Goal: Information Seeking & Learning: Learn about a topic

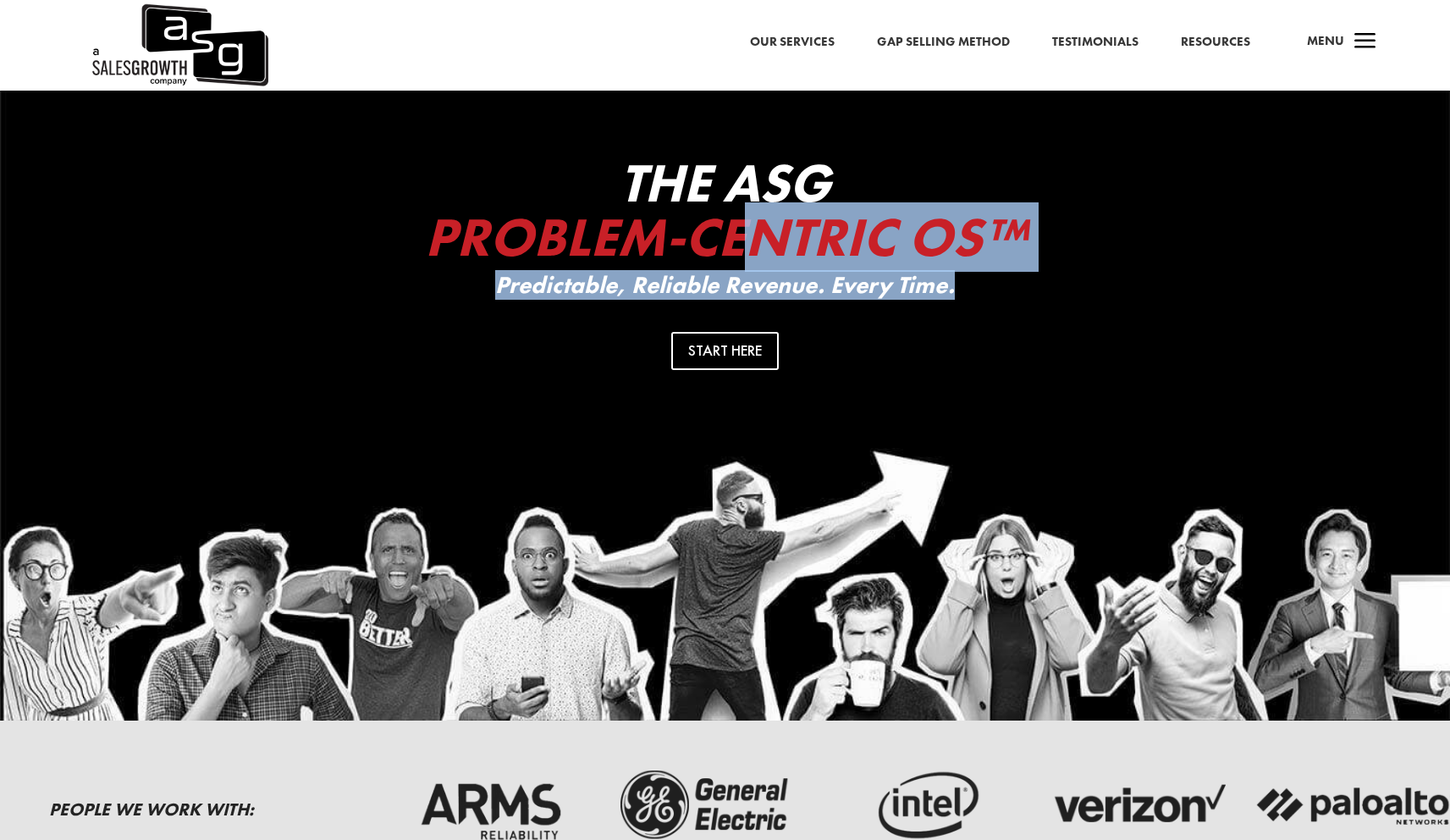
drag, startPoint x: 767, startPoint y: 230, endPoint x: 1012, endPoint y: 290, distance: 252.2
click at [1012, 290] on div "The ASG Problem-Centric OS™ Predictable, Reliable Revenue. Every Time." at bounding box center [725, 227] width 678 height 143
drag, startPoint x: 991, startPoint y: 269, endPoint x: 890, endPoint y: 32, distance: 257.6
click at [988, 267] on span "Problem-Centric OS™" at bounding box center [726, 237] width 601 height 70
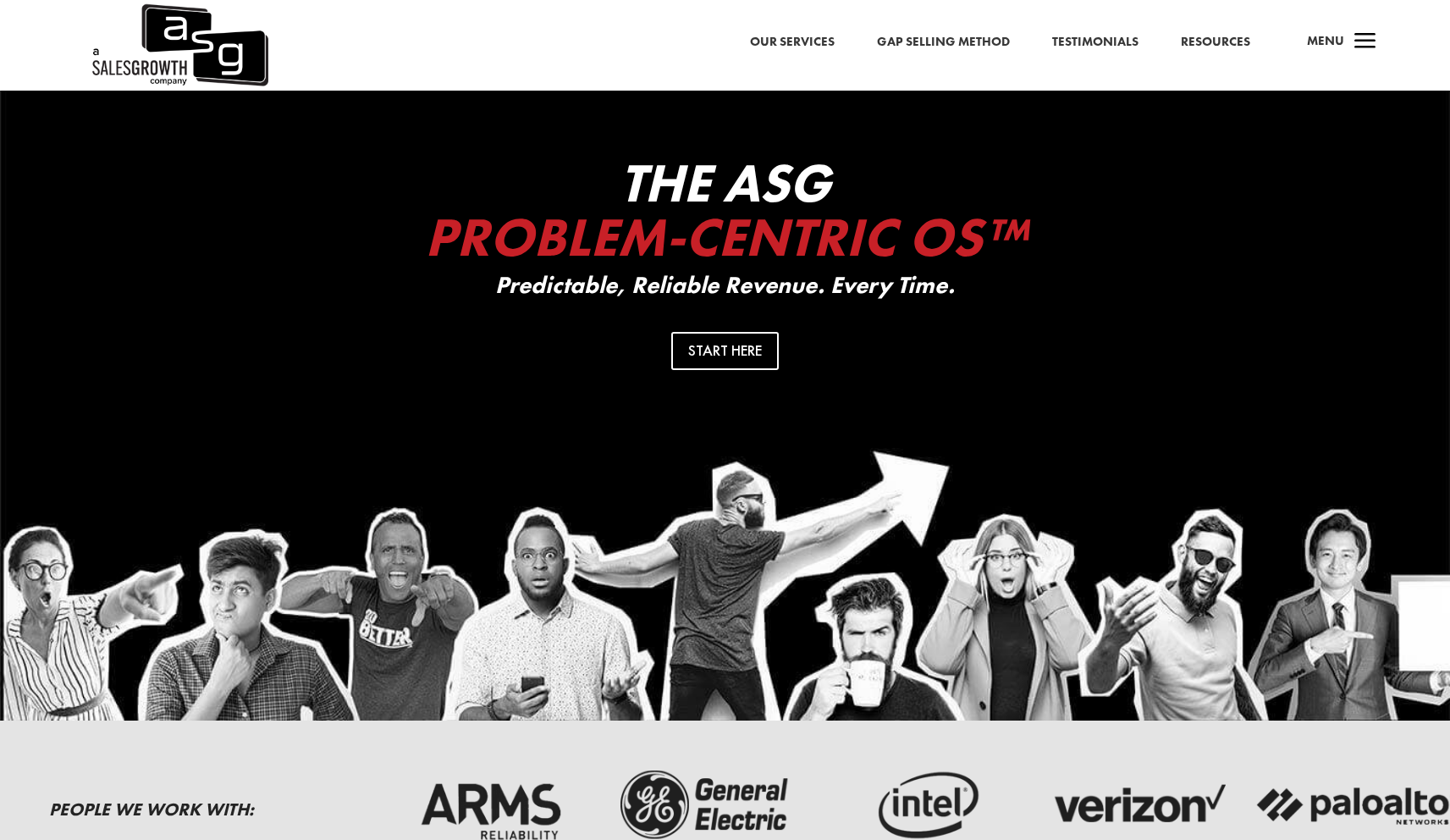
click at [827, 40] on link "Our Services" at bounding box center [793, 42] width 85 height 22
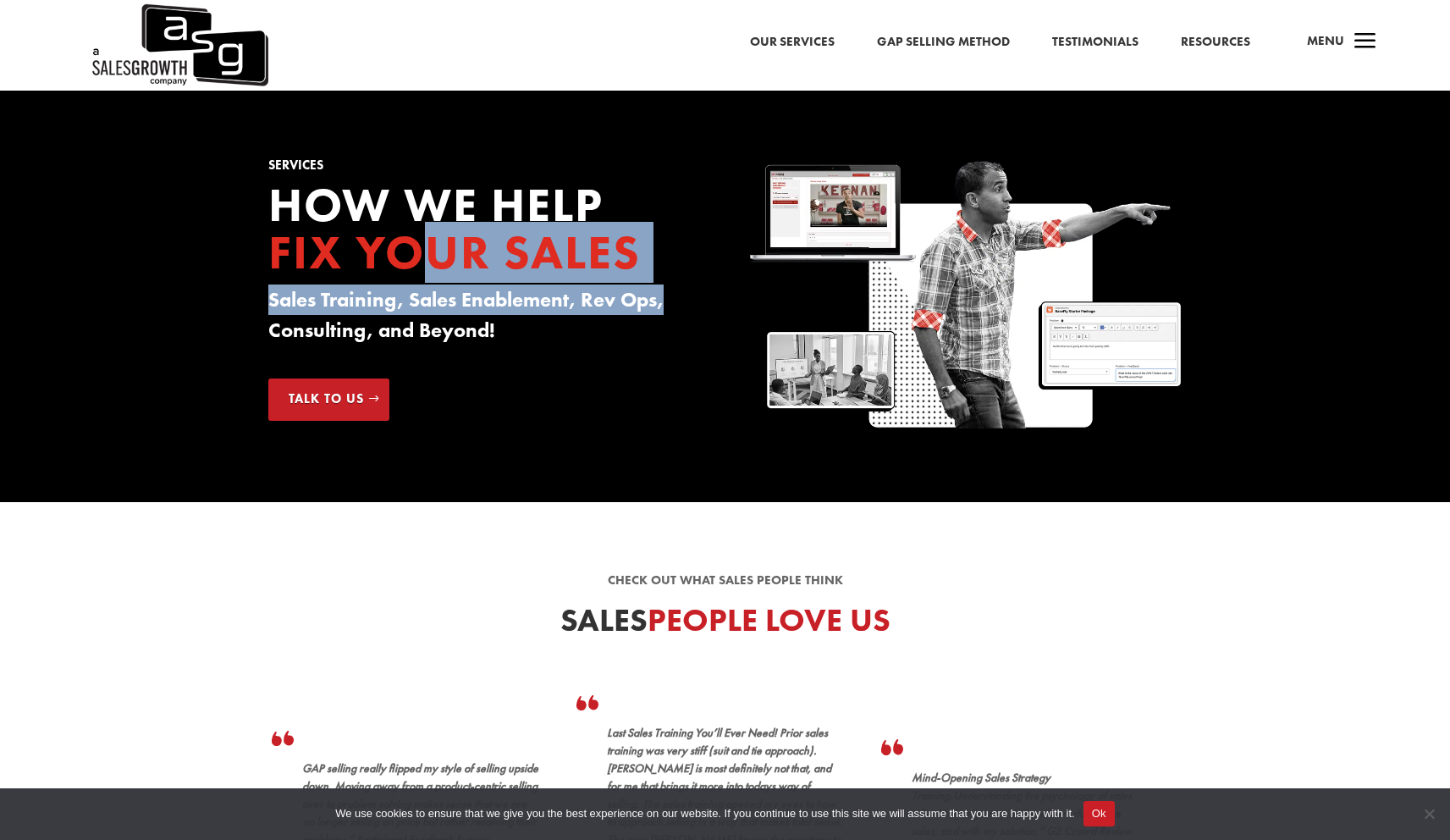
drag, startPoint x: 615, startPoint y: 283, endPoint x: 665, endPoint y: 299, distance: 52.5
click at [665, 299] on div "How we Help Fix your Sales Sales Training, Sales Enablement, Rev Ops, Consultin…" at bounding box center [484, 267] width 432 height 173
drag, startPoint x: 641, startPoint y: 294, endPoint x: 563, endPoint y: 260, distance: 85.1
click at [641, 293] on h3 "Sales Training, Sales Enablement, Rev Ops, Consulting, and Beyond!" at bounding box center [484, 319] width 432 height 70
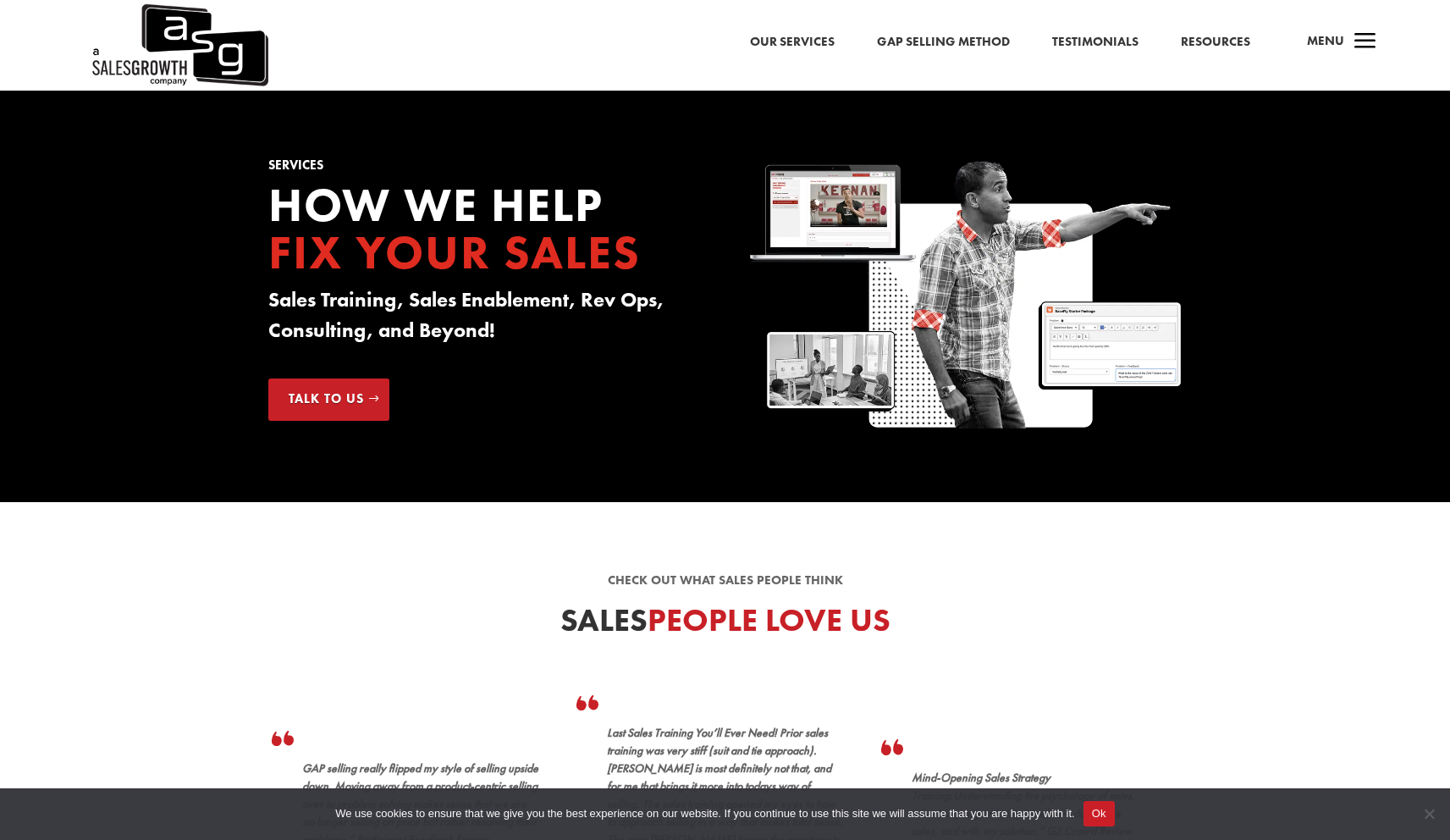
drag, startPoint x: 540, startPoint y: 246, endPoint x: 657, endPoint y: 341, distance: 150.7
click at [657, 341] on div "How we Help Fix your Sales Sales Training, Sales Enablement, Rev Ops, Consultin…" at bounding box center [484, 267] width 432 height 173
drag, startPoint x: 646, startPoint y: 330, endPoint x: 519, endPoint y: 233, distance: 159.8
click at [644, 329] on h3 "Sales Training, Sales Enablement, Rev Ops, Consulting, and Beyond!" at bounding box center [484, 319] width 432 height 70
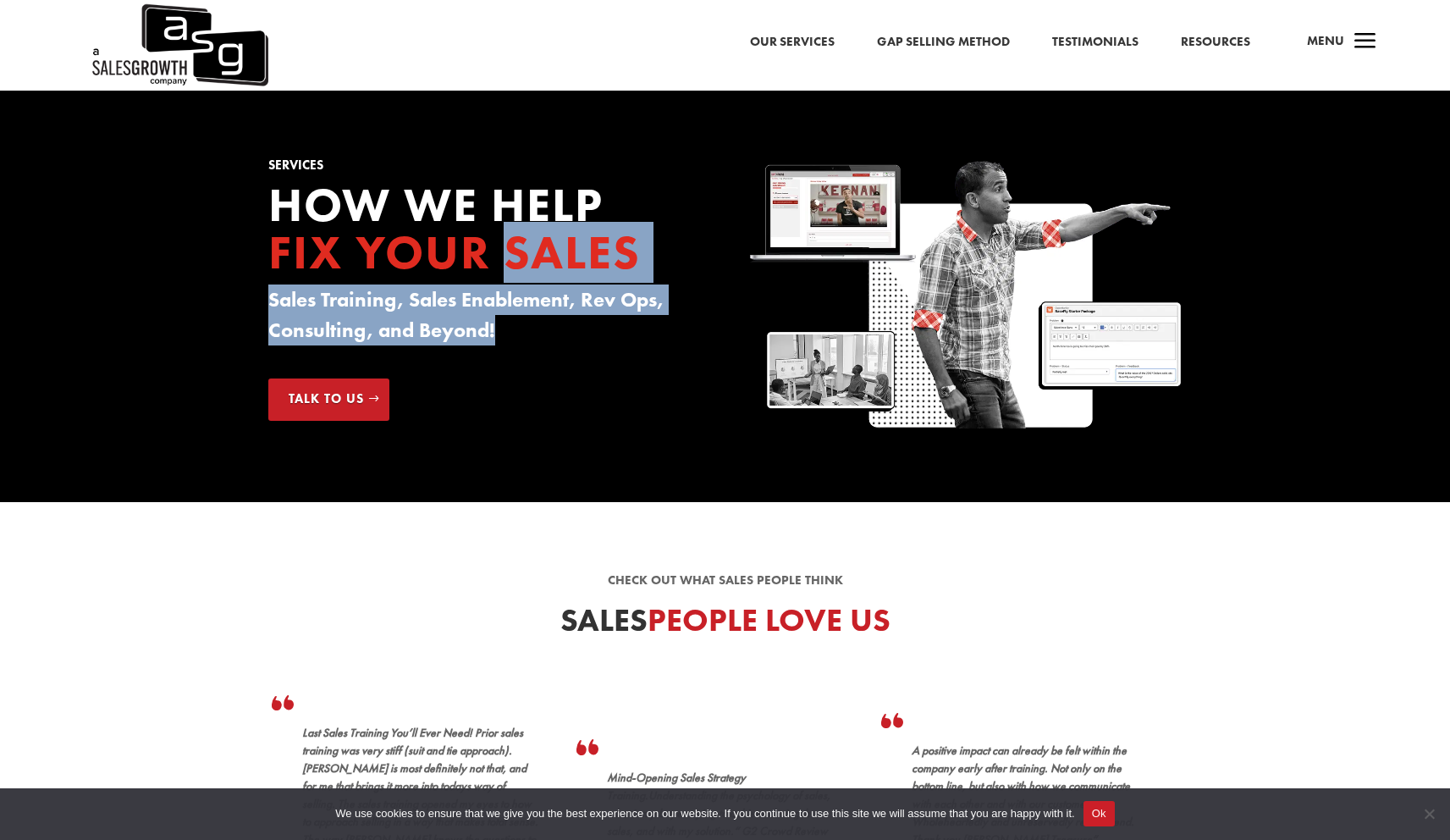
drag, startPoint x: 516, startPoint y: 229, endPoint x: 657, endPoint y: 361, distance: 193.1
click at [657, 361] on div "Services How we Help Fix your Sales Sales Training, Sales Enablement, Rev Ops, …" at bounding box center [484, 290] width 432 height 262
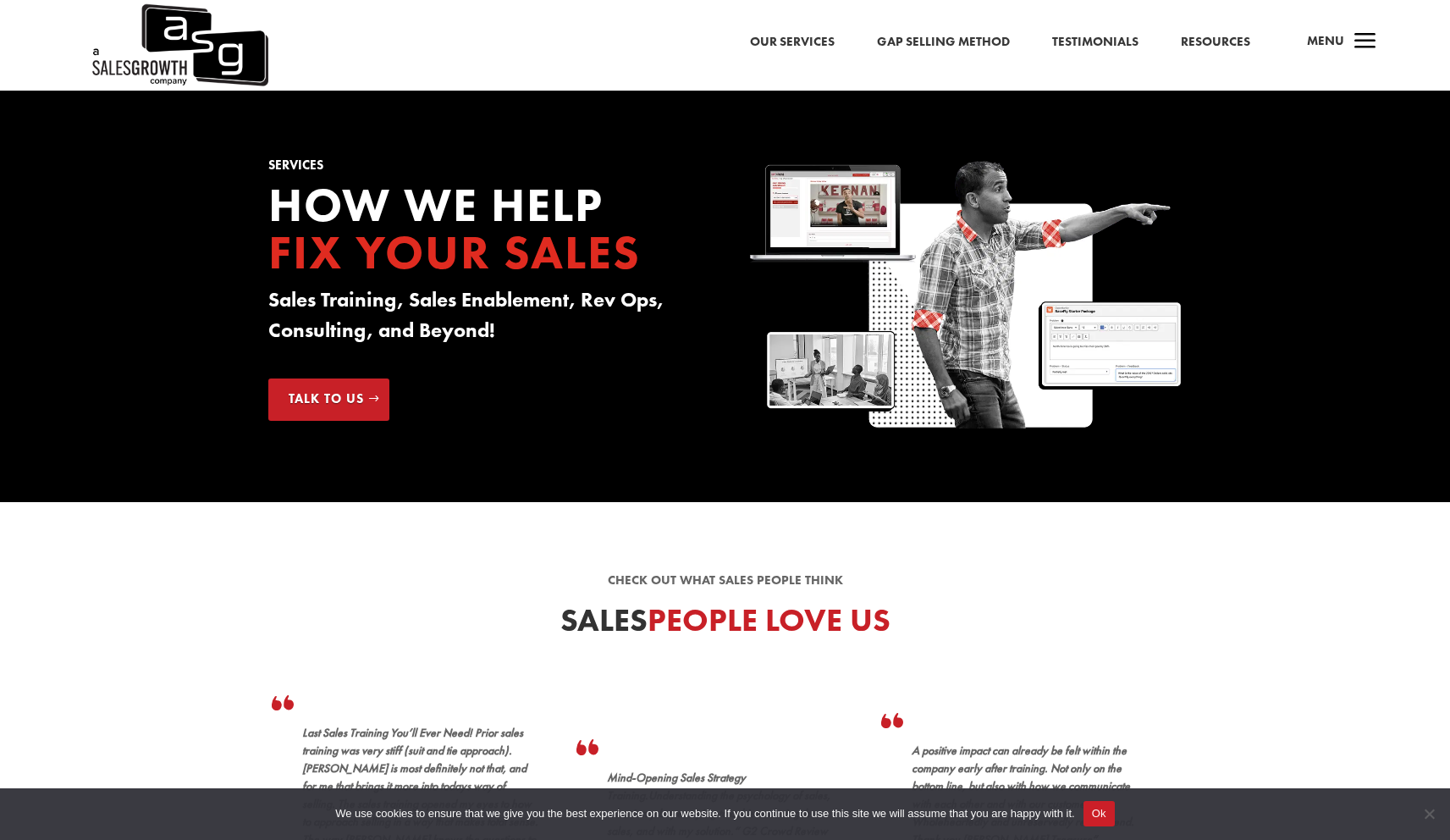
click at [630, 333] on h3 "Sales Training, Sales Enablement, Rev Ops, Consulting, and Beyond!" at bounding box center [484, 319] width 432 height 70
drag, startPoint x: 490, startPoint y: 237, endPoint x: 632, endPoint y: 334, distance: 172.0
click at [642, 350] on div "How we Help Fix your Sales Sales Training, Sales Enablement, Rev Ops, Consultin…" at bounding box center [484, 267] width 432 height 173
drag, startPoint x: 626, startPoint y: 327, endPoint x: 532, endPoint y: 266, distance: 112.1
click at [623, 324] on h3 "Sales Training, Sales Enablement, Rev Ops, Consulting, and Beyond!" at bounding box center [484, 319] width 432 height 70
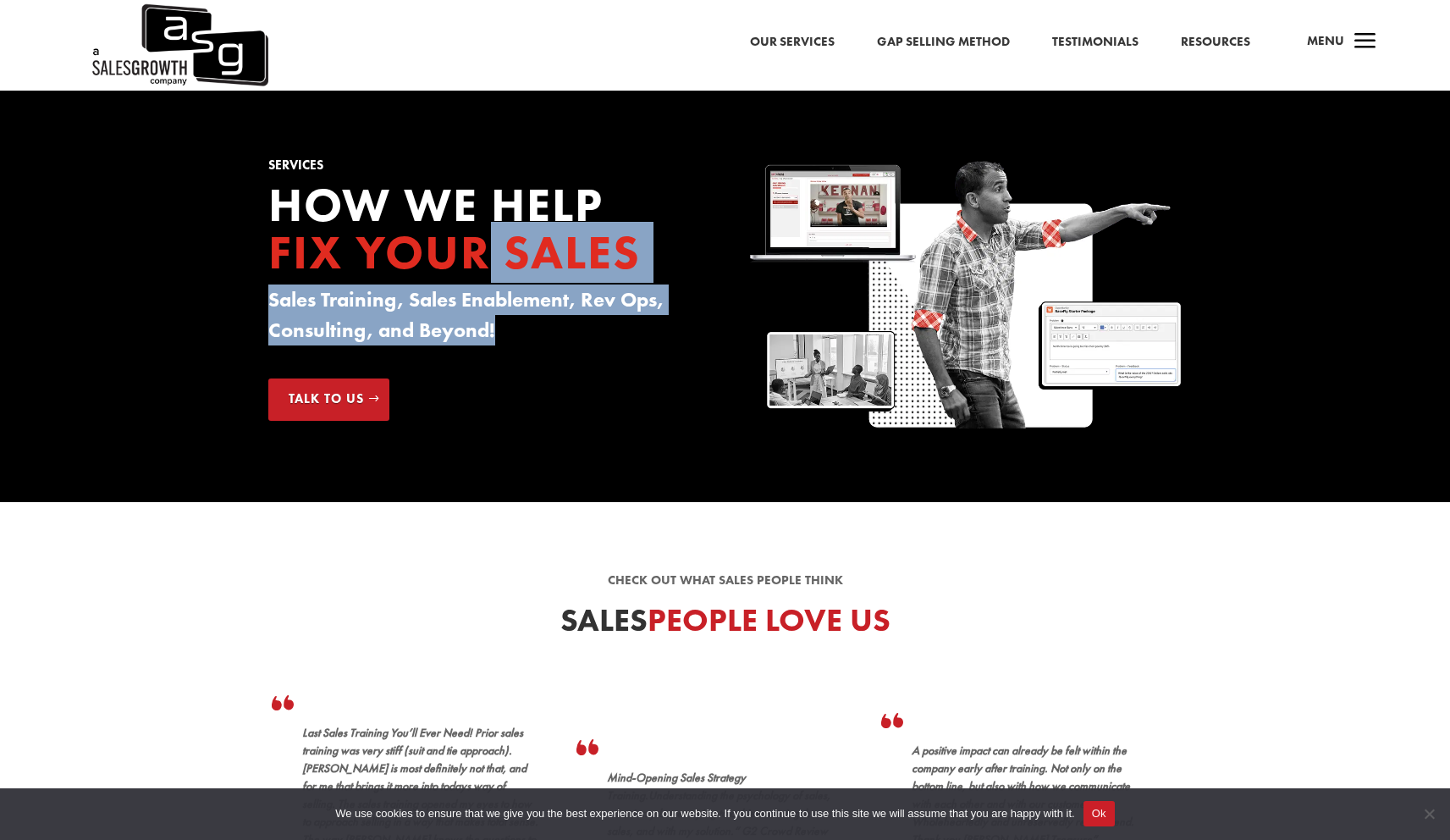
drag, startPoint x: 604, startPoint y: 324, endPoint x: 653, endPoint y: 358, distance: 59.6
click at [653, 358] on div "Services How we Help Fix your Sales Sales Training, Sales Enablement, Rev Ops, …" at bounding box center [484, 290] width 432 height 262
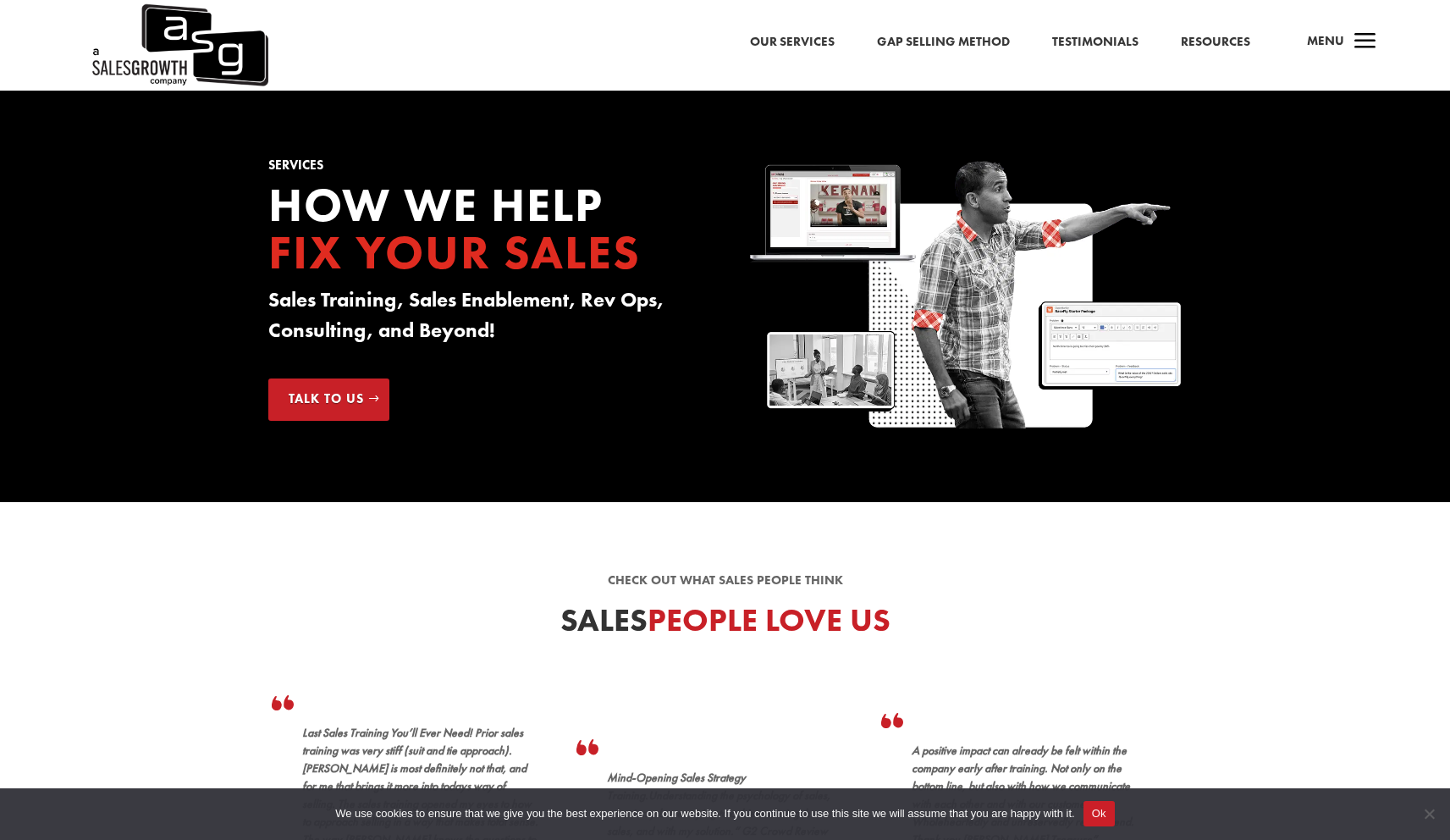
drag, startPoint x: 638, startPoint y: 340, endPoint x: 568, endPoint y: 289, distance: 86.6
click at [631, 334] on h3 "Sales Training, Sales Enablement, Rev Ops, Consulting, and Beyond!" at bounding box center [484, 319] width 432 height 70
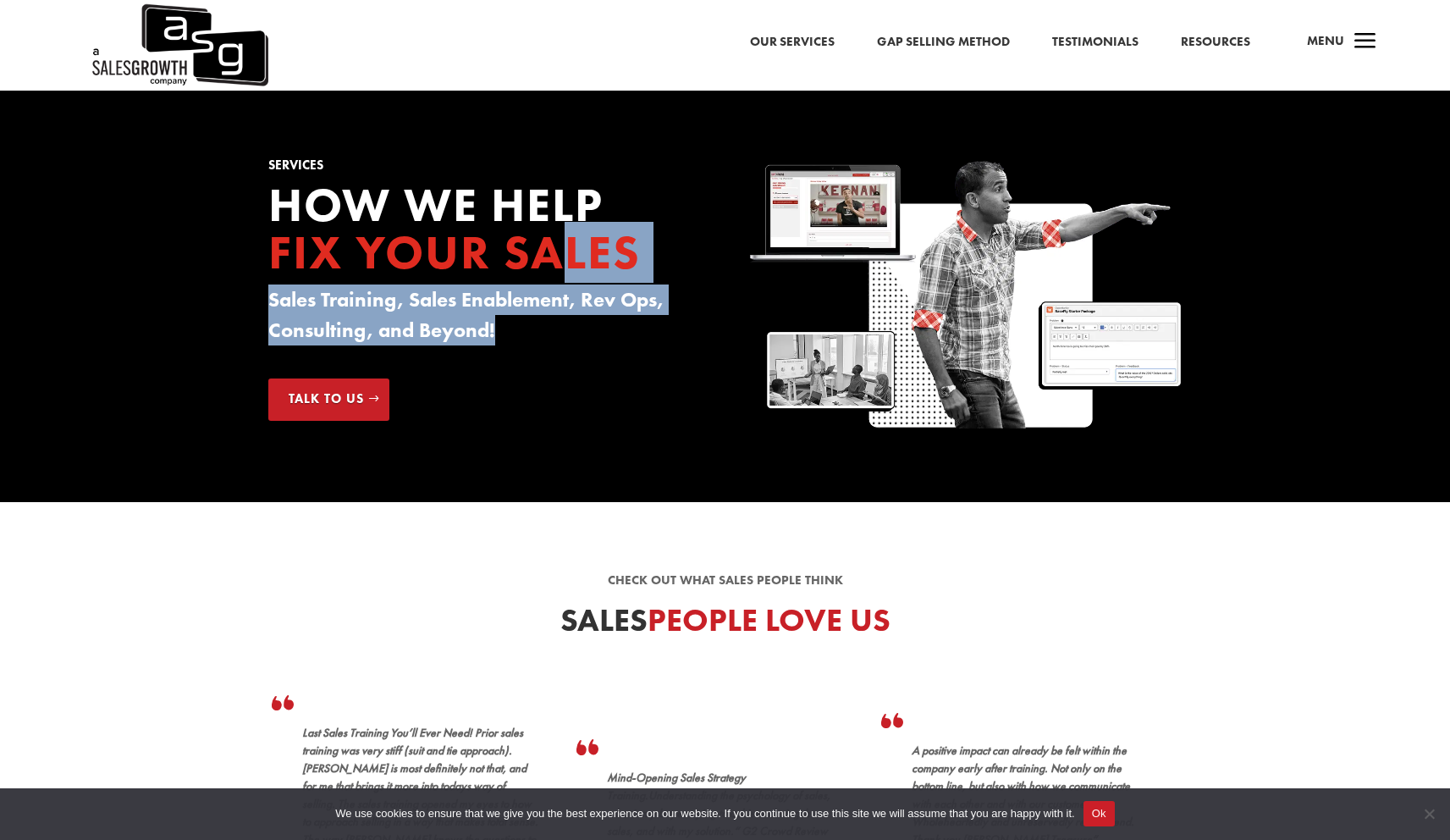
drag, startPoint x: 548, startPoint y: 275, endPoint x: 669, endPoint y: 375, distance: 157.0
click at [669, 375] on div "Services How we Help Fix your Sales Sales Training, Sales Enablement, Rev Ops, …" at bounding box center [484, 290] width 432 height 262
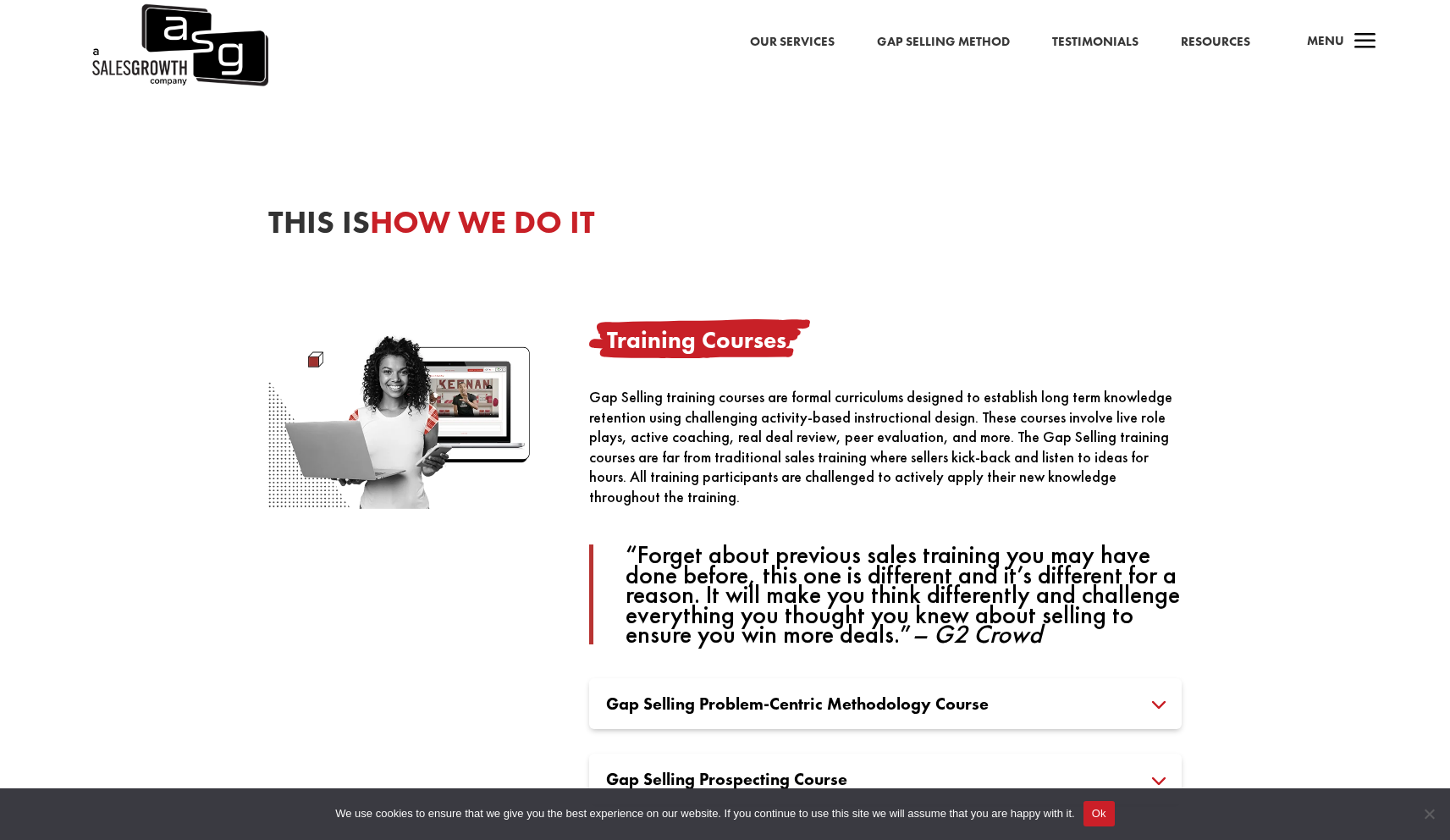
scroll to position [952, 0]
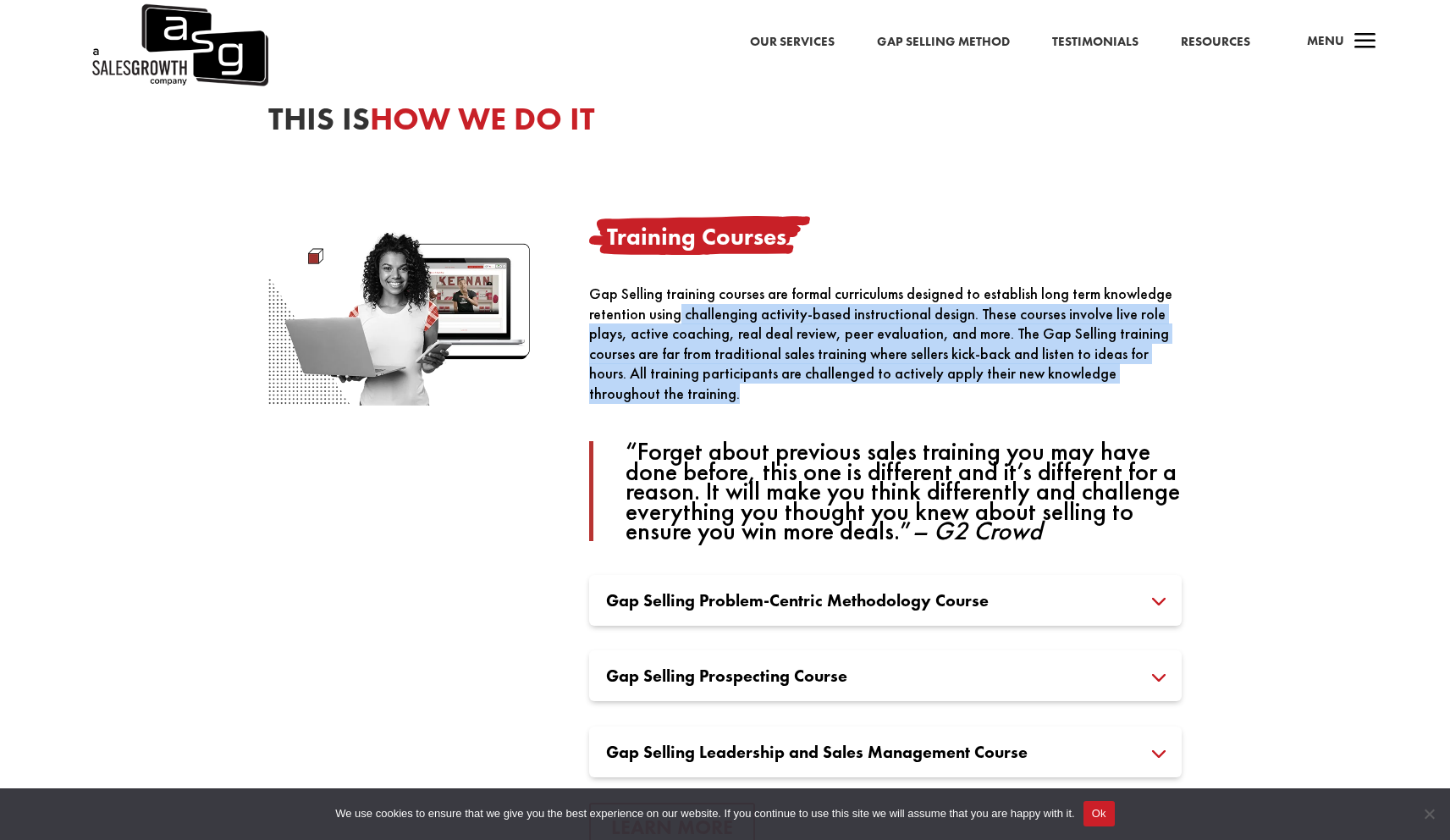
drag, startPoint x: 675, startPoint y: 315, endPoint x: 840, endPoint y: 400, distance: 185.6
click at [840, 400] on div "Gap Selling training courses are formal curriculums designed to establish long …" at bounding box center [885, 412] width 593 height 257
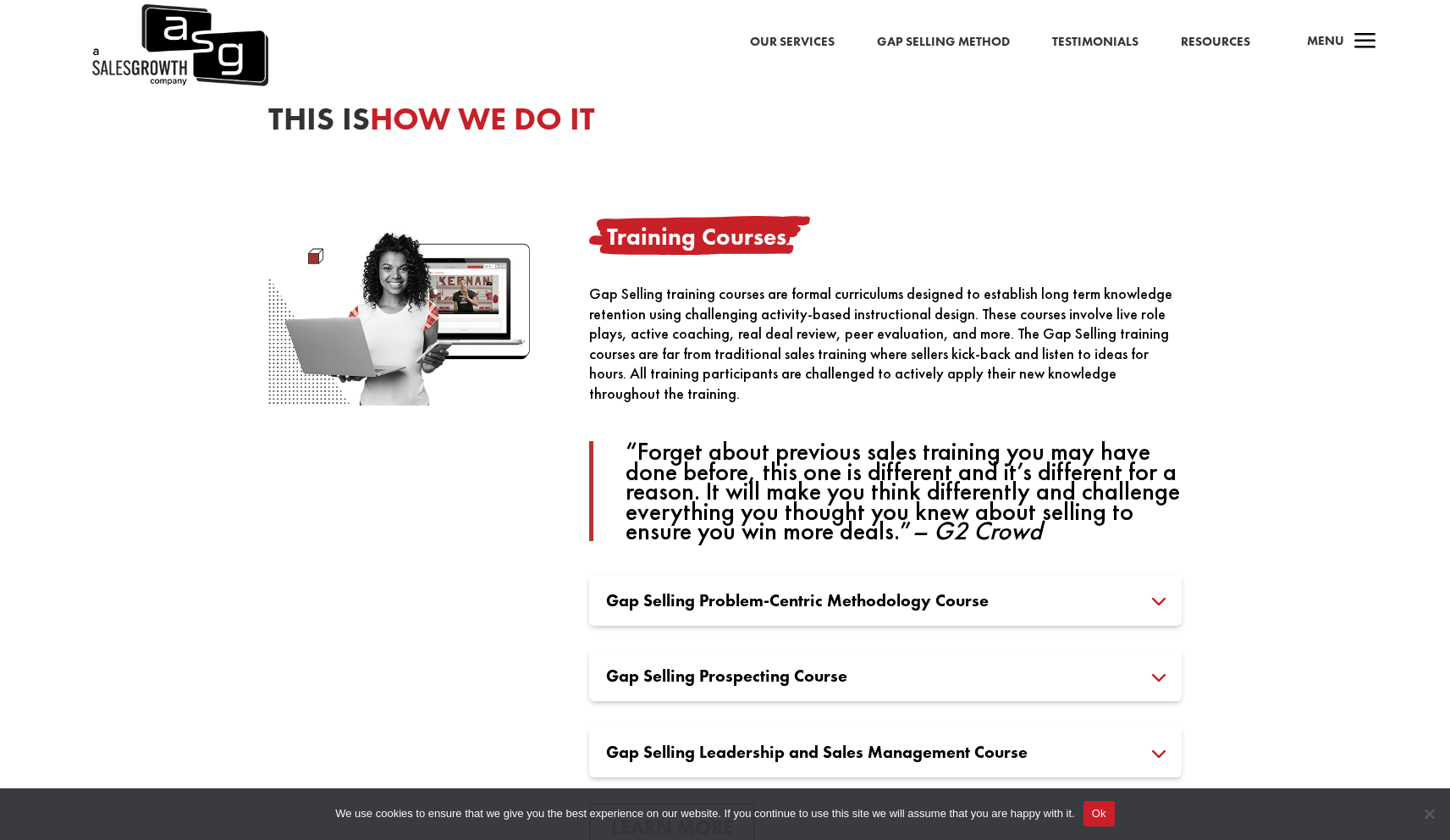
drag, startPoint x: 831, startPoint y: 379, endPoint x: 787, endPoint y: 337, distance: 60.8
click at [831, 379] on div "Gap Selling training courses are formal curriculums designed to establish long …" at bounding box center [885, 412] width 593 height 257
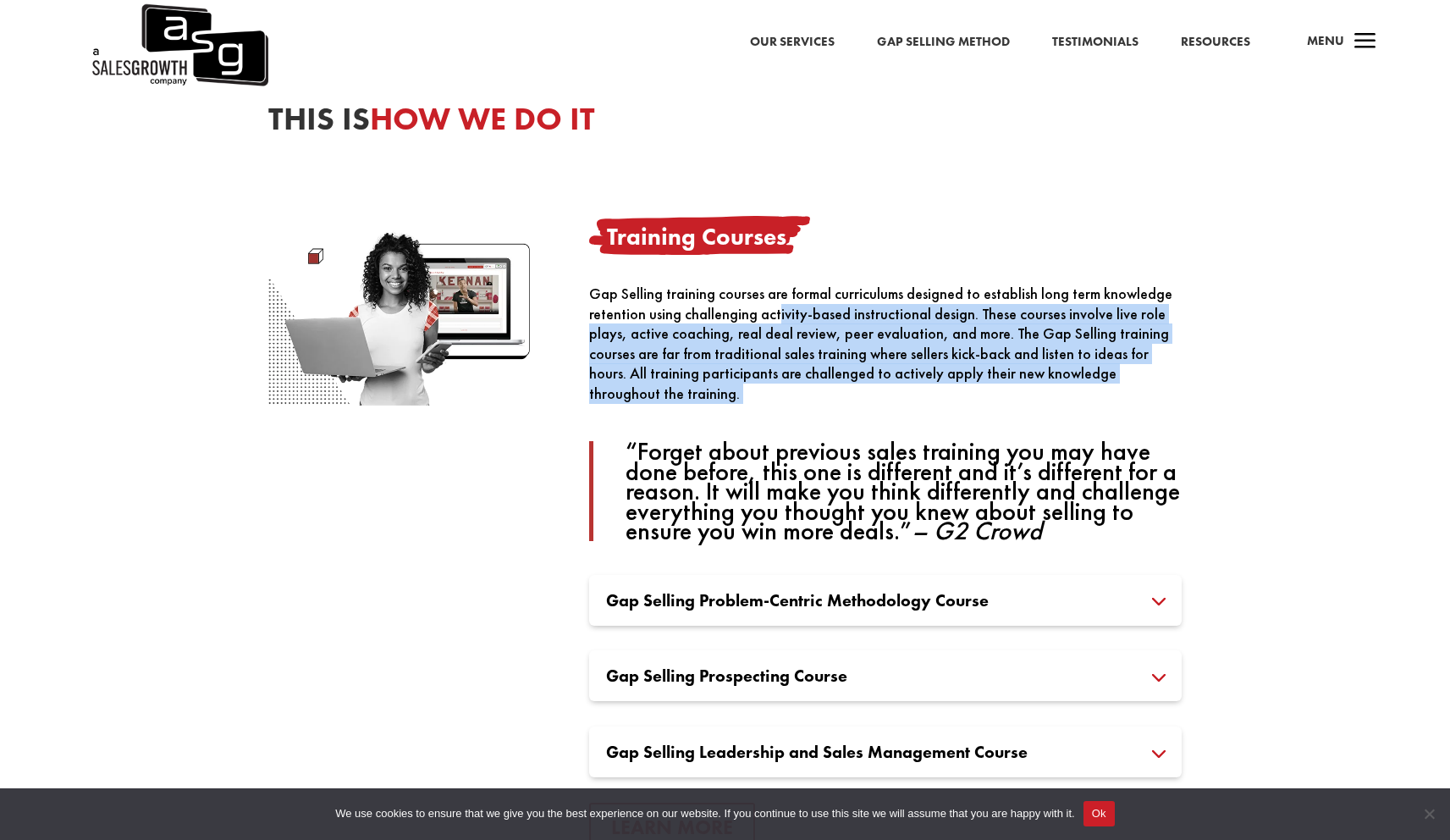
drag, startPoint x: 778, startPoint y: 322, endPoint x: 896, endPoint y: 434, distance: 162.7
click at [895, 433] on div "Gap Selling training courses are formal curriculums designed to establish long …" at bounding box center [885, 412] width 593 height 257
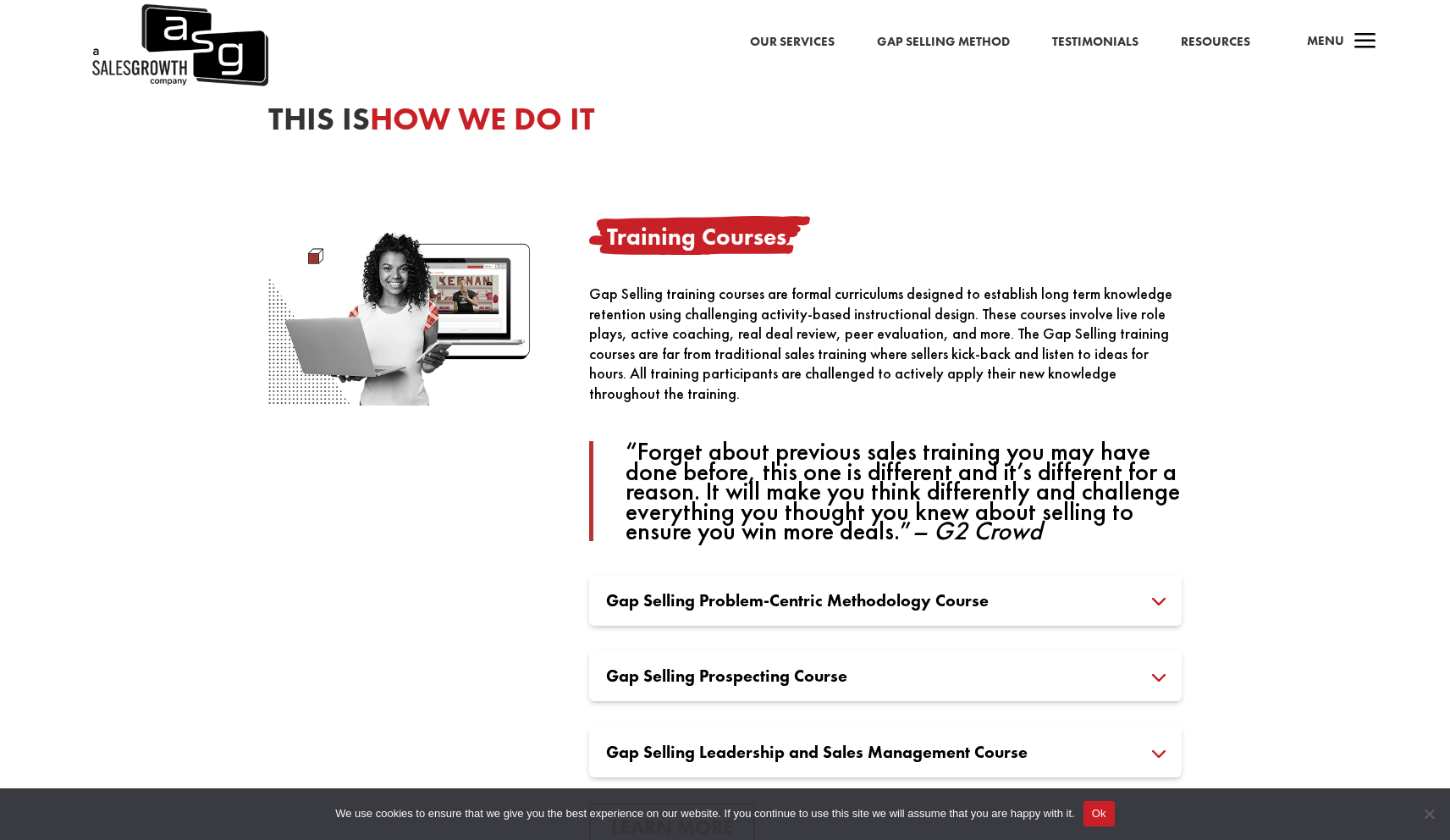
click at [857, 378] on div "Gap Selling training courses are formal curriculums designed to establish long …" at bounding box center [885, 412] width 593 height 257
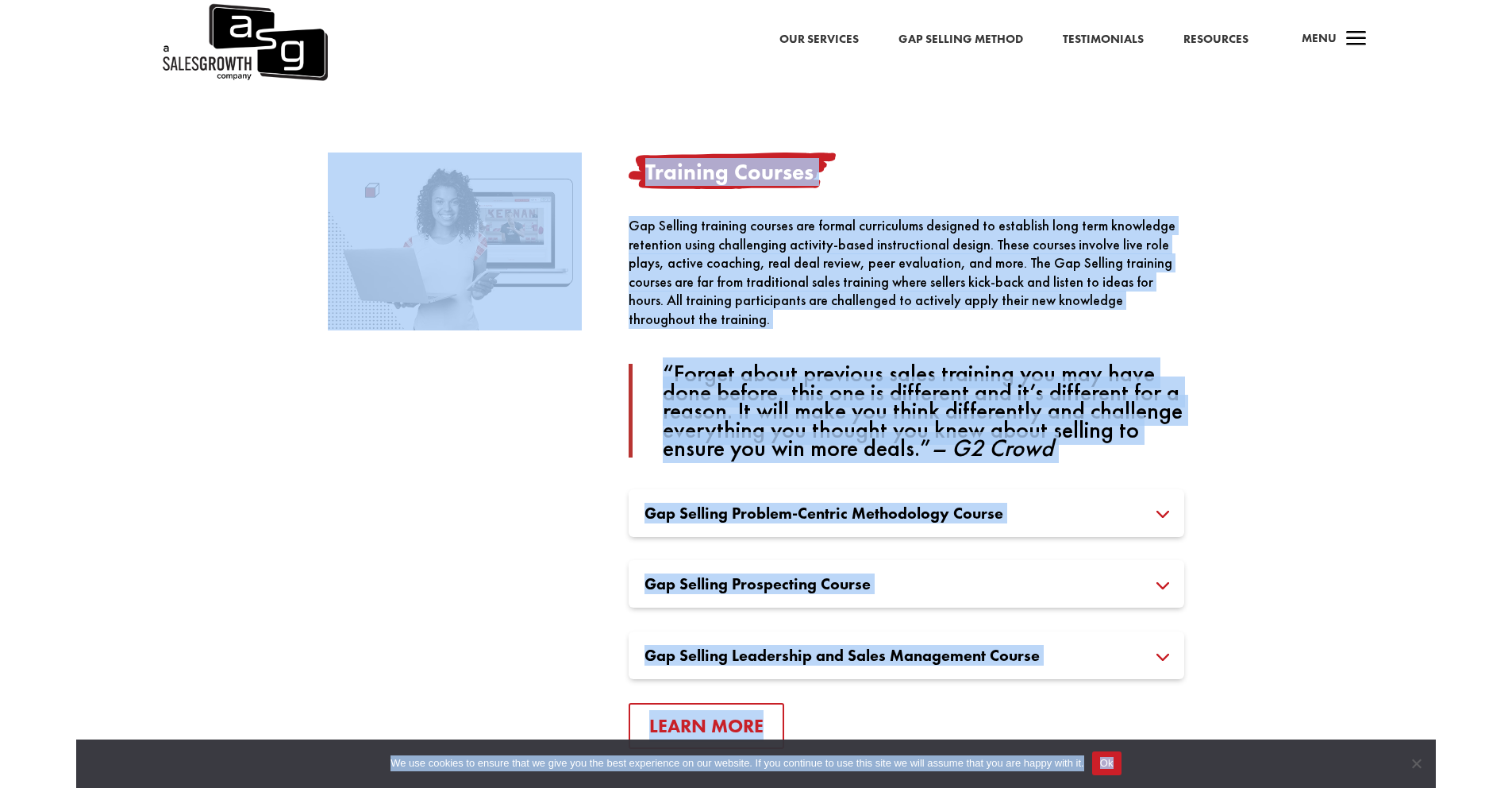
scroll to position [954, 0]
